Goal: Find specific page/section: Find specific page/section

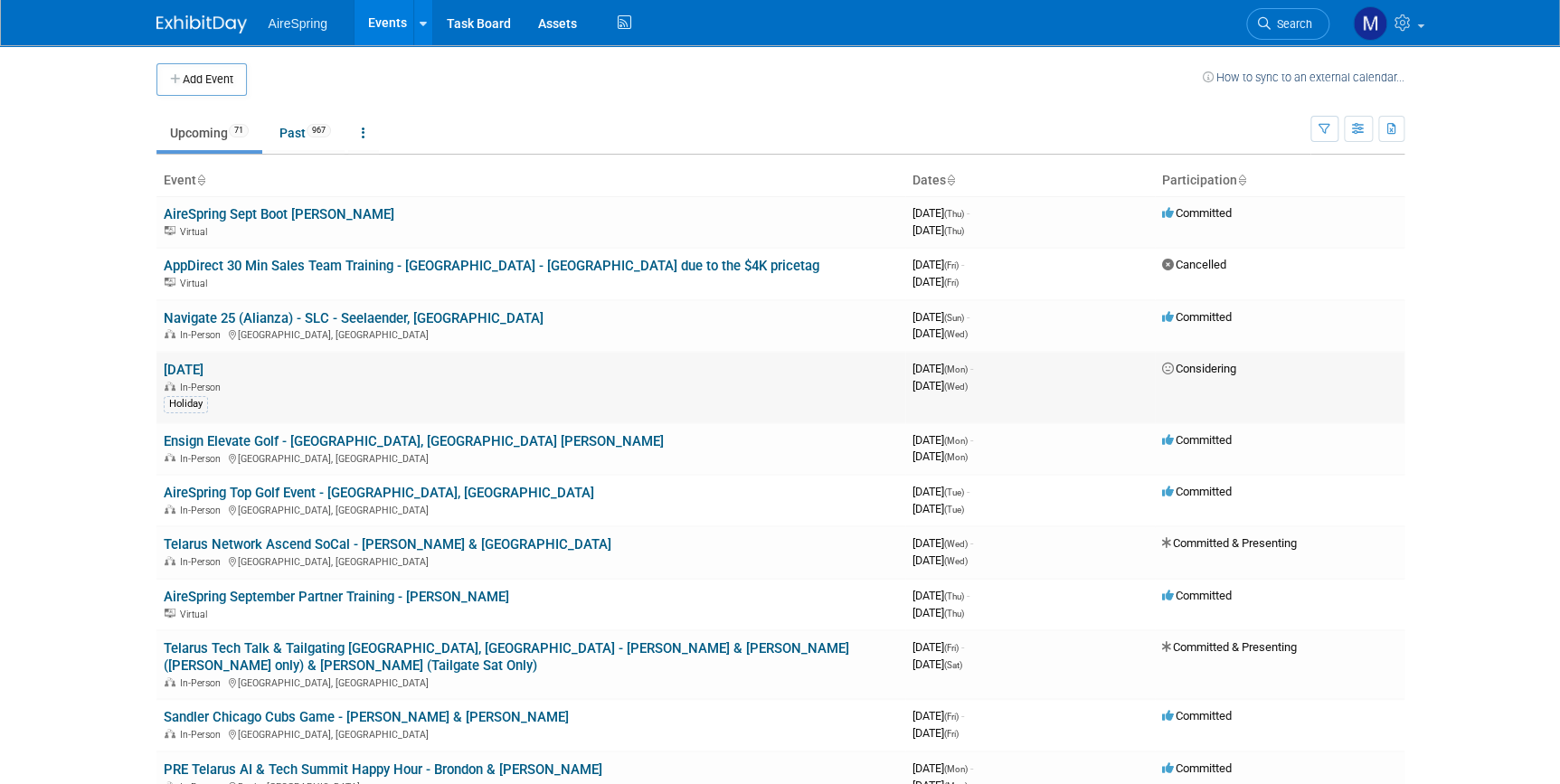
click at [204, 368] on link "[DATE]" at bounding box center [183, 370] width 40 height 17
click at [309, 135] on link "Past 967" at bounding box center [304, 132] width 78 height 34
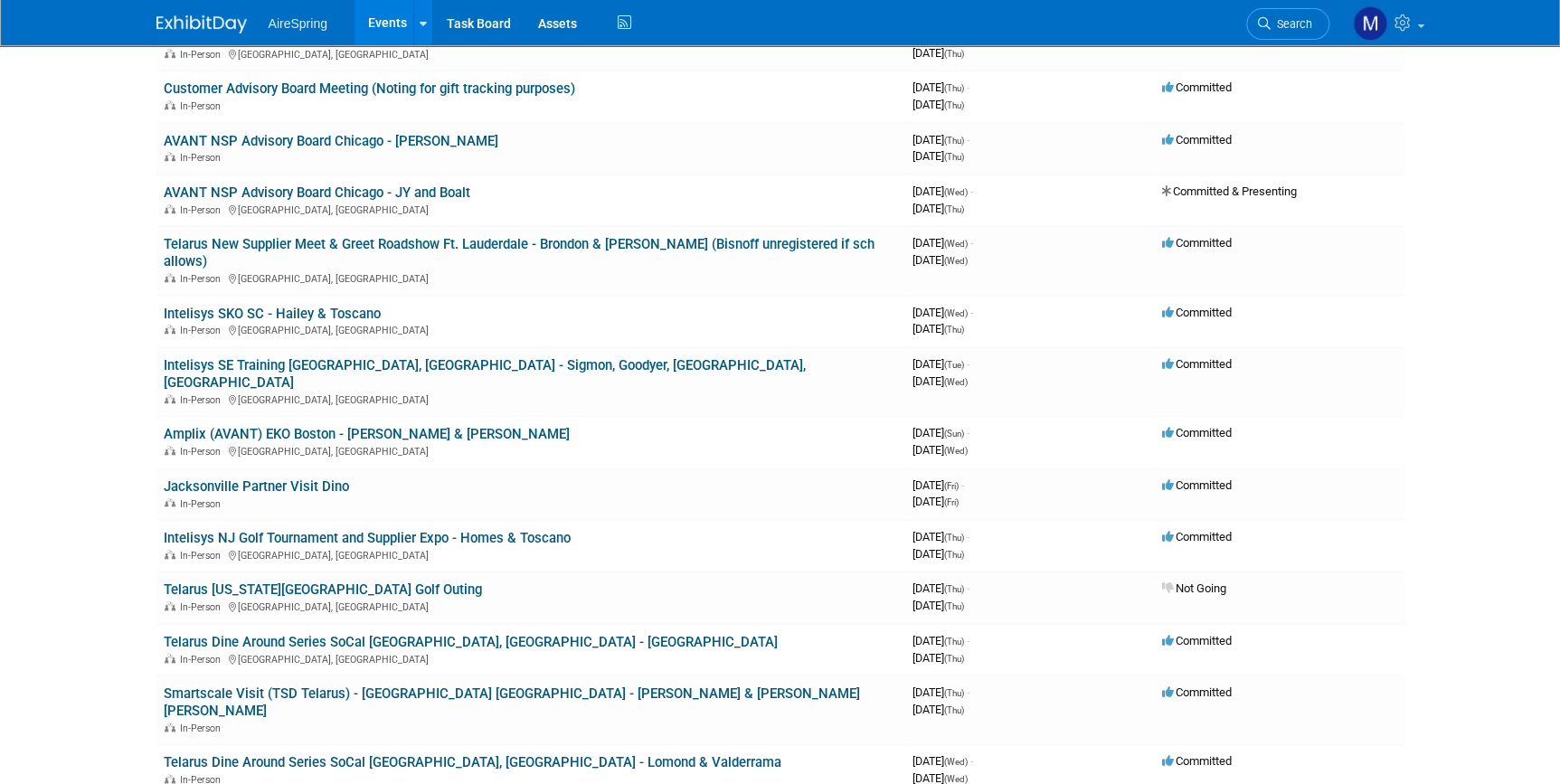
scroll to position [3863, 0]
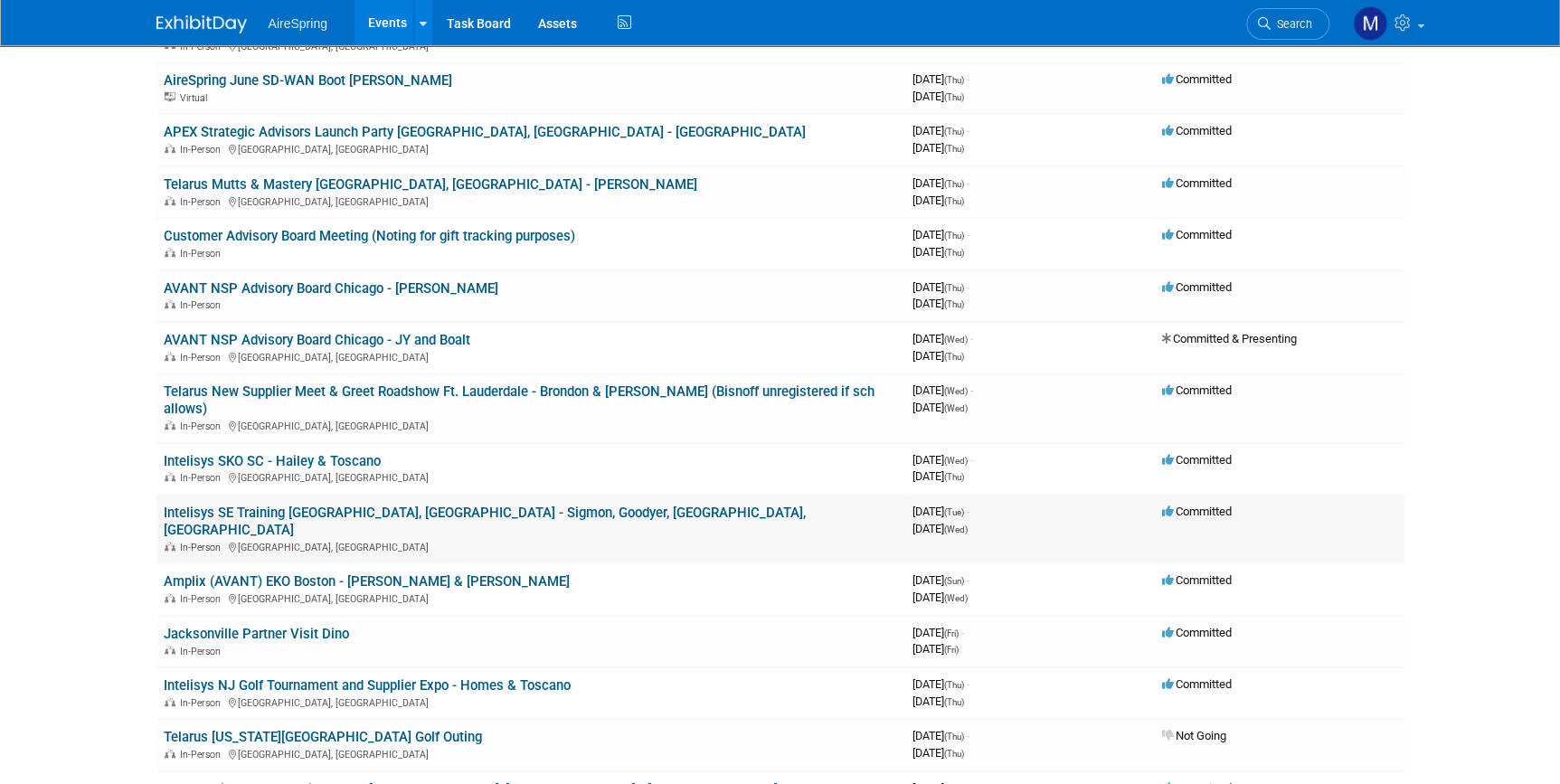
click at [410, 505] on link "Intelisys SE Training [GEOGRAPHIC_DATA], [GEOGRAPHIC_DATA] - Sigmon, Goodyer, […" at bounding box center [484, 521] width 642 height 33
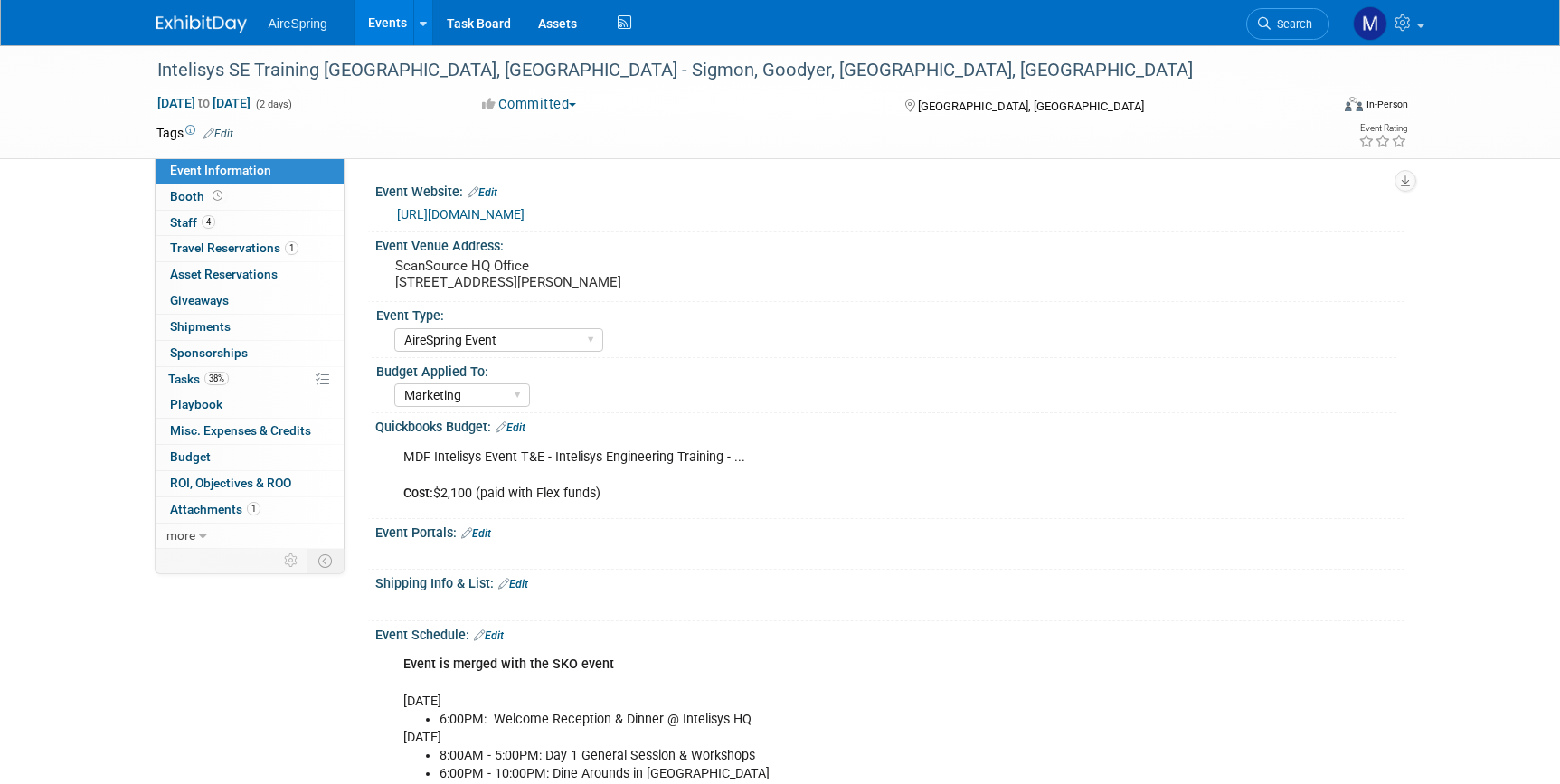
select select "AireSpring Event"
select select "Marketing"
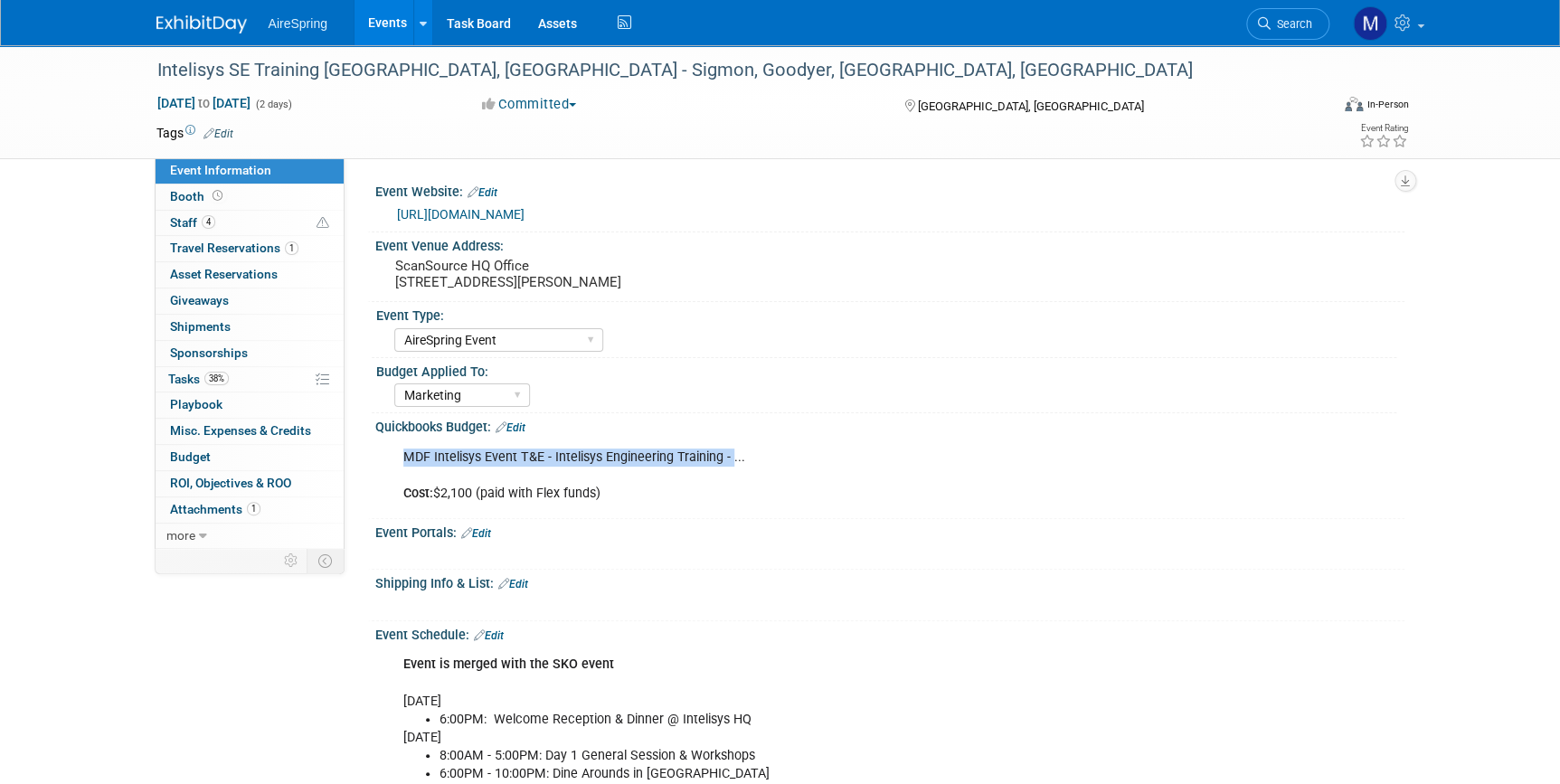
drag, startPoint x: 403, startPoint y: 455, endPoint x: 728, endPoint y: 458, distance: 325.0
click at [728, 458] on div "MDF Intelisys Event T&E - Intelisys Engineering Training - ... Cost: $2,100 (pa…" at bounding box center [797, 475] width 815 height 72
copy div "MDF Intelisys Event T&E - Intelisys Engineering Training -"
